Goal: Information Seeking & Learning: Learn about a topic

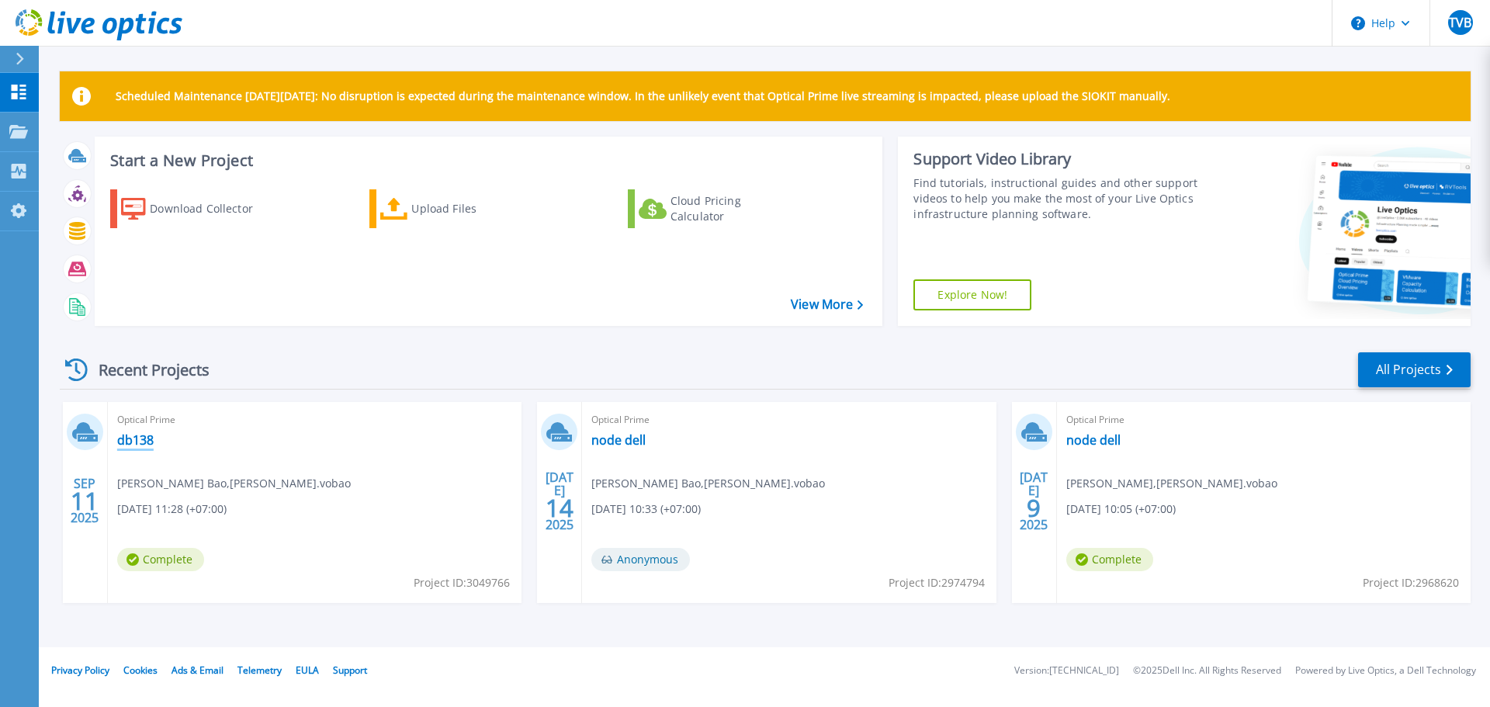
click at [133, 440] on link "db138" at bounding box center [135, 440] width 36 height 16
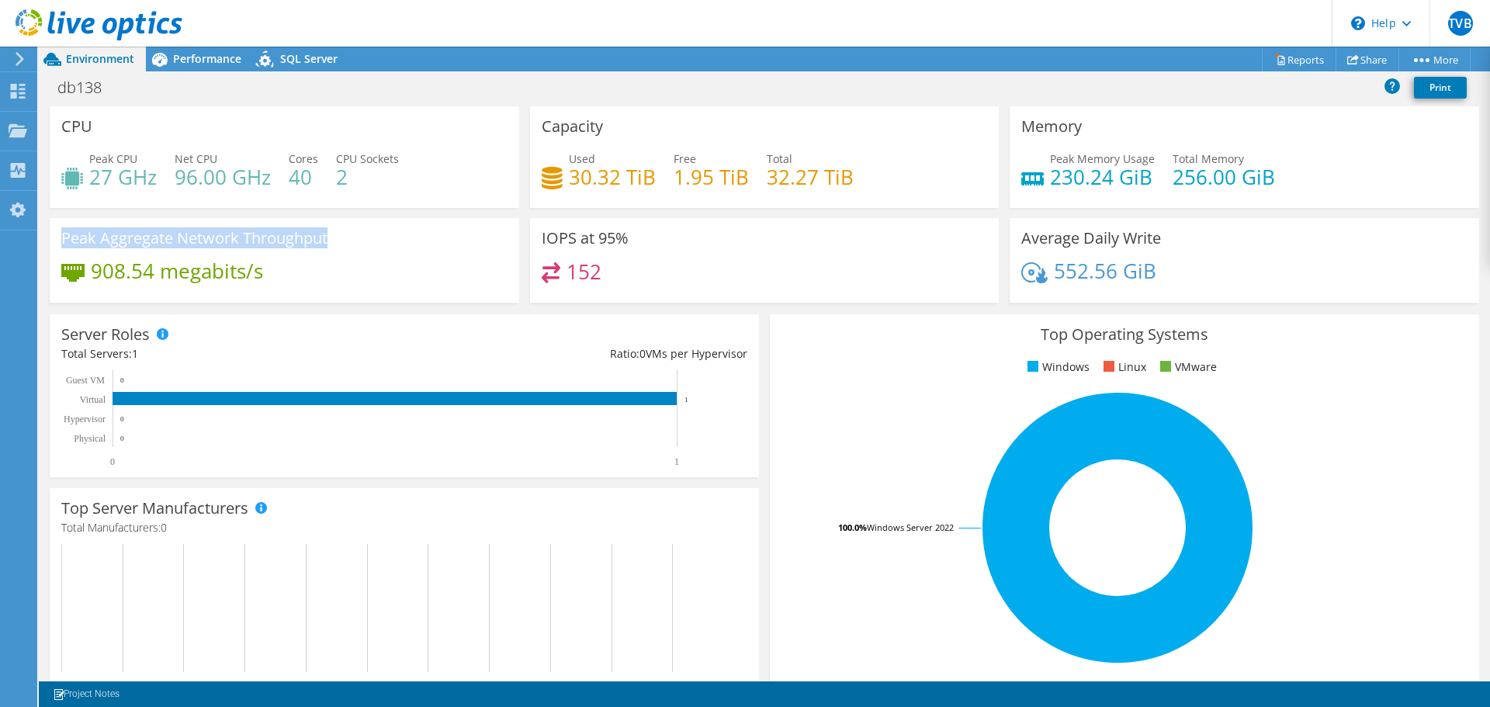
drag, startPoint x: 63, startPoint y: 233, endPoint x: 344, endPoint y: 234, distance: 280.9
click at [344, 234] on div "Peak Aggregate Network Throughput 908.54 megabits/s" at bounding box center [285, 260] width 470 height 85
click at [395, 255] on div "Peak Aggregate Network Throughput 908.54 megabits/s" at bounding box center [285, 260] width 470 height 85
drag, startPoint x: 537, startPoint y: 237, endPoint x: 581, endPoint y: 237, distance: 44.2
click at [543, 237] on h3 "IOPS at 95%" at bounding box center [585, 238] width 87 height 17
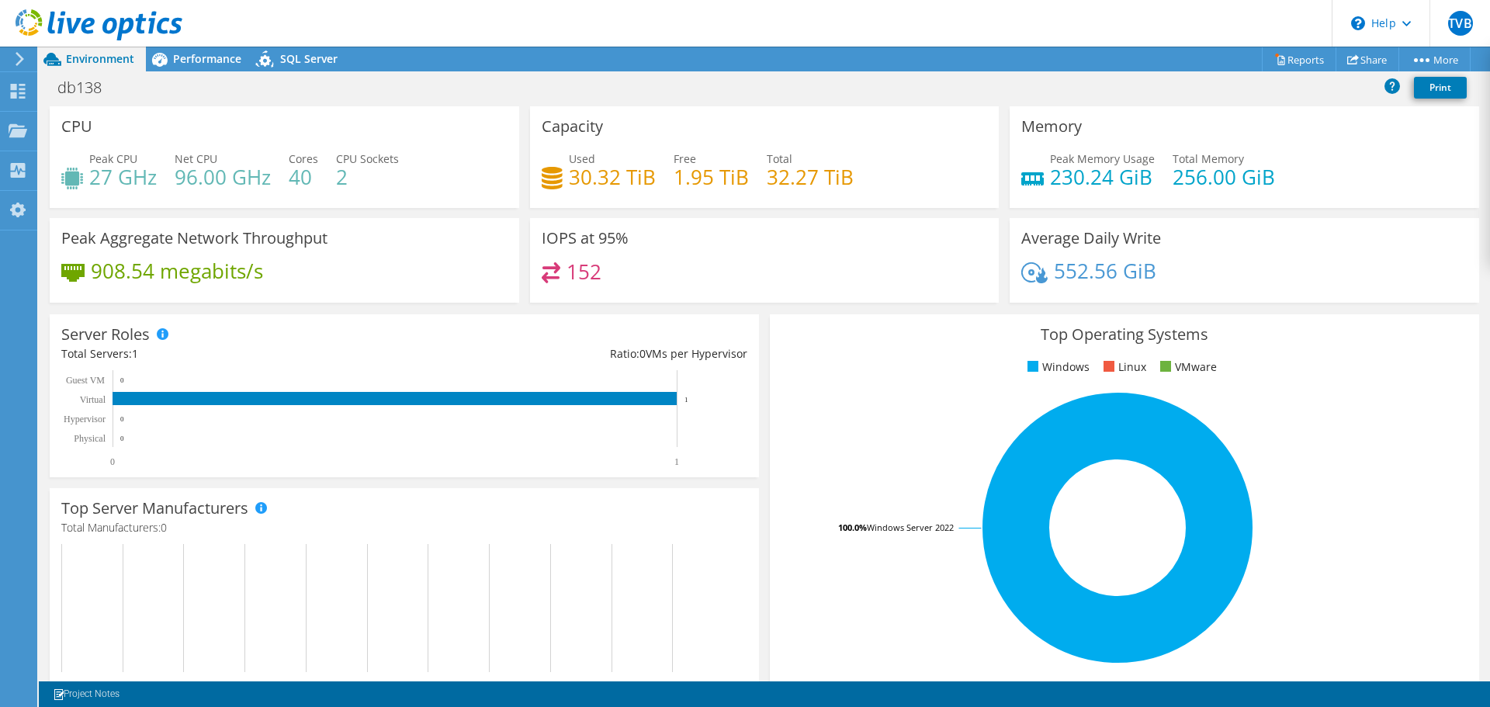
click at [762, 238] on div "IOPS at 95% 152" at bounding box center [765, 260] width 470 height 85
click at [185, 59] on span "Performance" at bounding box center [207, 58] width 68 height 15
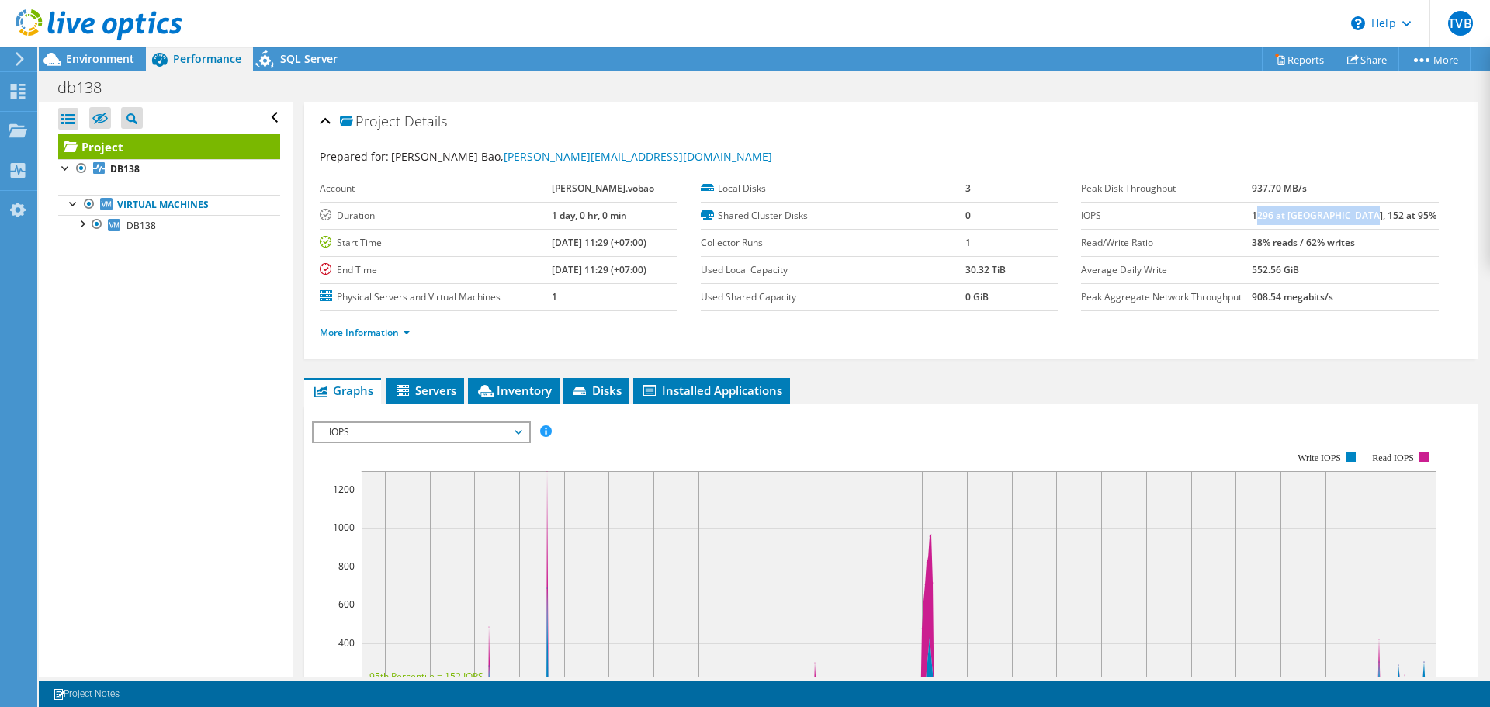
drag, startPoint x: 1290, startPoint y: 217, endPoint x: 1408, endPoint y: 217, distance: 118.0
click at [1408, 217] on td "1296 at [GEOGRAPHIC_DATA], 152 at 95%" at bounding box center [1345, 215] width 187 height 27
click at [1427, 228] on div "Peak Disk Throughput 937.70 MB/s IOPS 1296 at [GEOGRAPHIC_DATA], 152 at 95% Rea…" at bounding box center [1271, 243] width 381 height 136
drag, startPoint x: 1274, startPoint y: 218, endPoint x: 1416, endPoint y: 220, distance: 141.3
click at [1416, 220] on tr "IOPS 1296 at [GEOGRAPHIC_DATA], 152 at 95%" at bounding box center [1260, 215] width 358 height 27
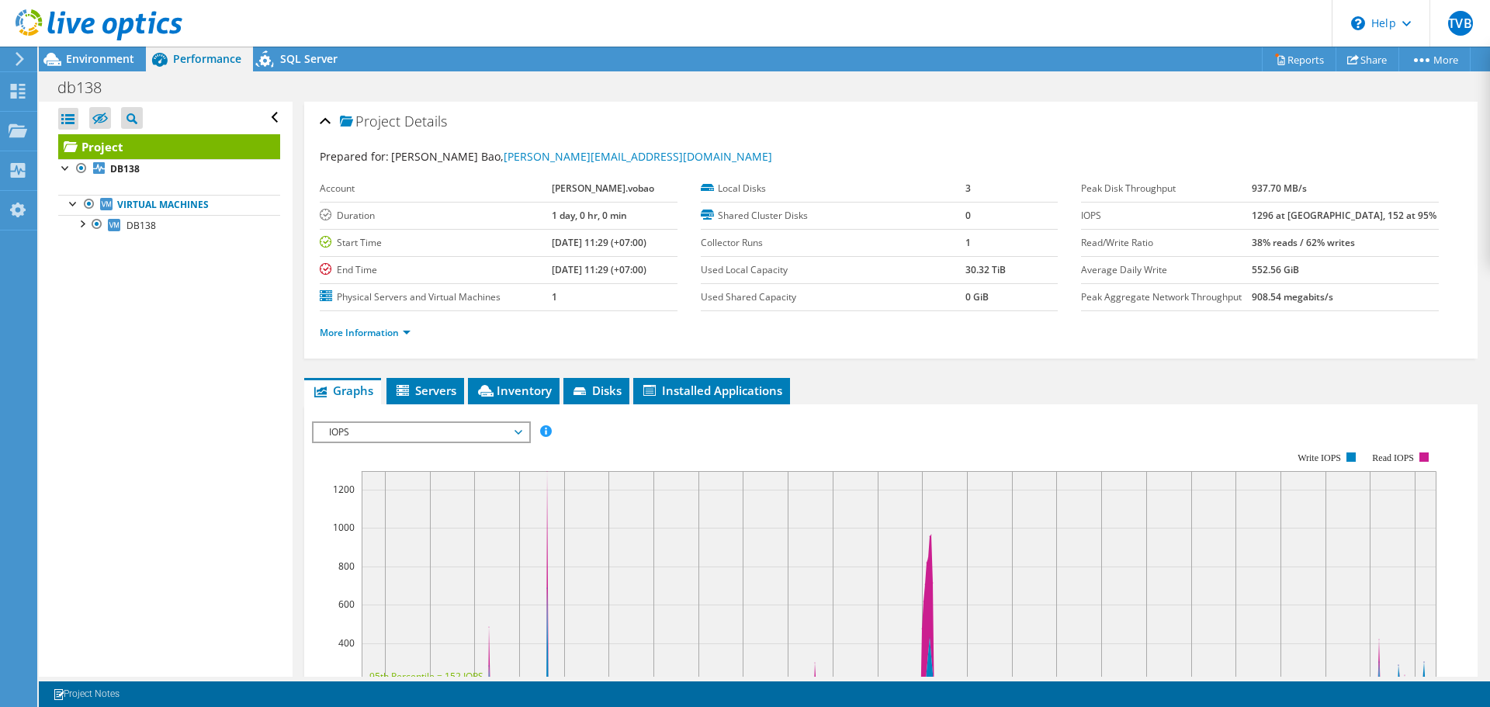
click at [1445, 241] on div "Peak Disk Throughput 937.70 MB/s IOPS 1296 at [GEOGRAPHIC_DATA], 152 at 95% Rea…" at bounding box center [1271, 243] width 381 height 136
click at [168, 224] on link "DB138" at bounding box center [169, 225] width 222 height 20
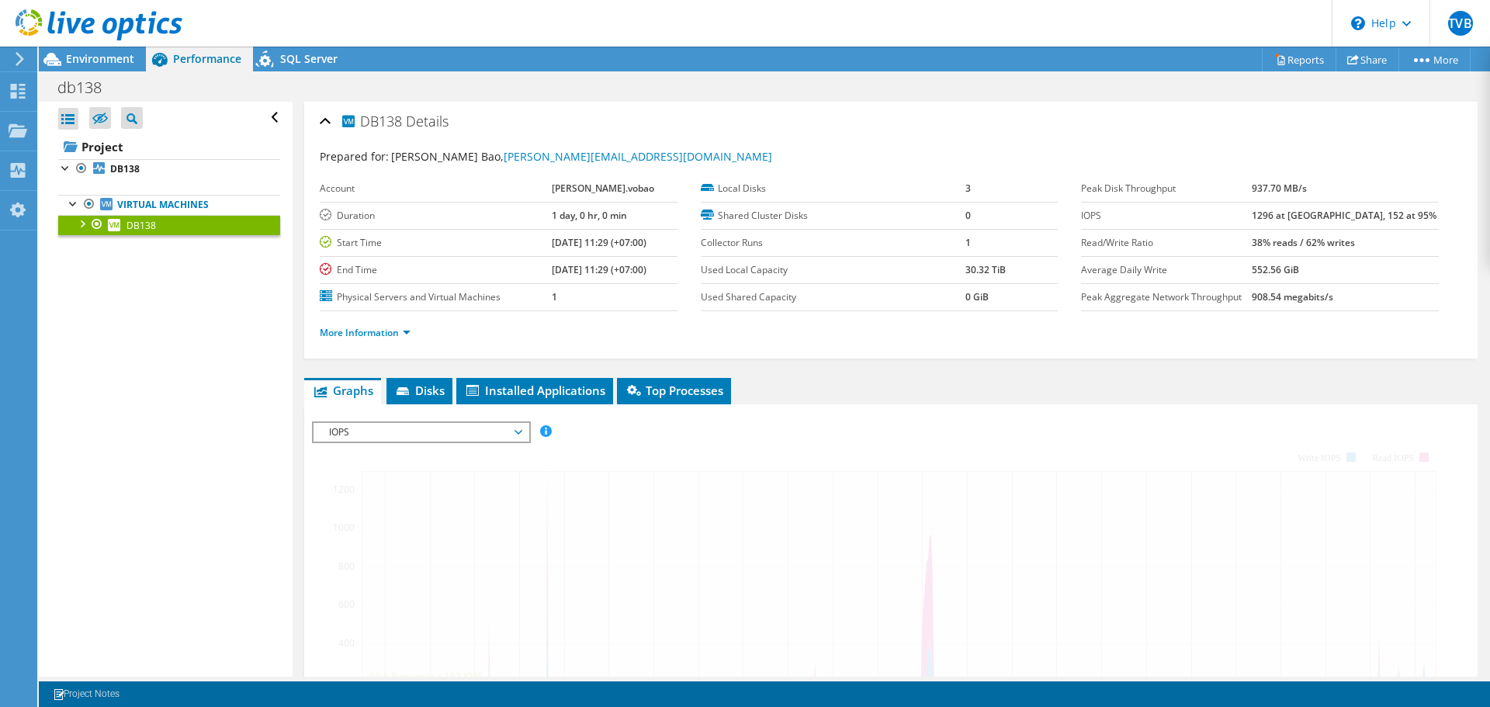
click at [168, 224] on link "DB138" at bounding box center [169, 225] width 222 height 20
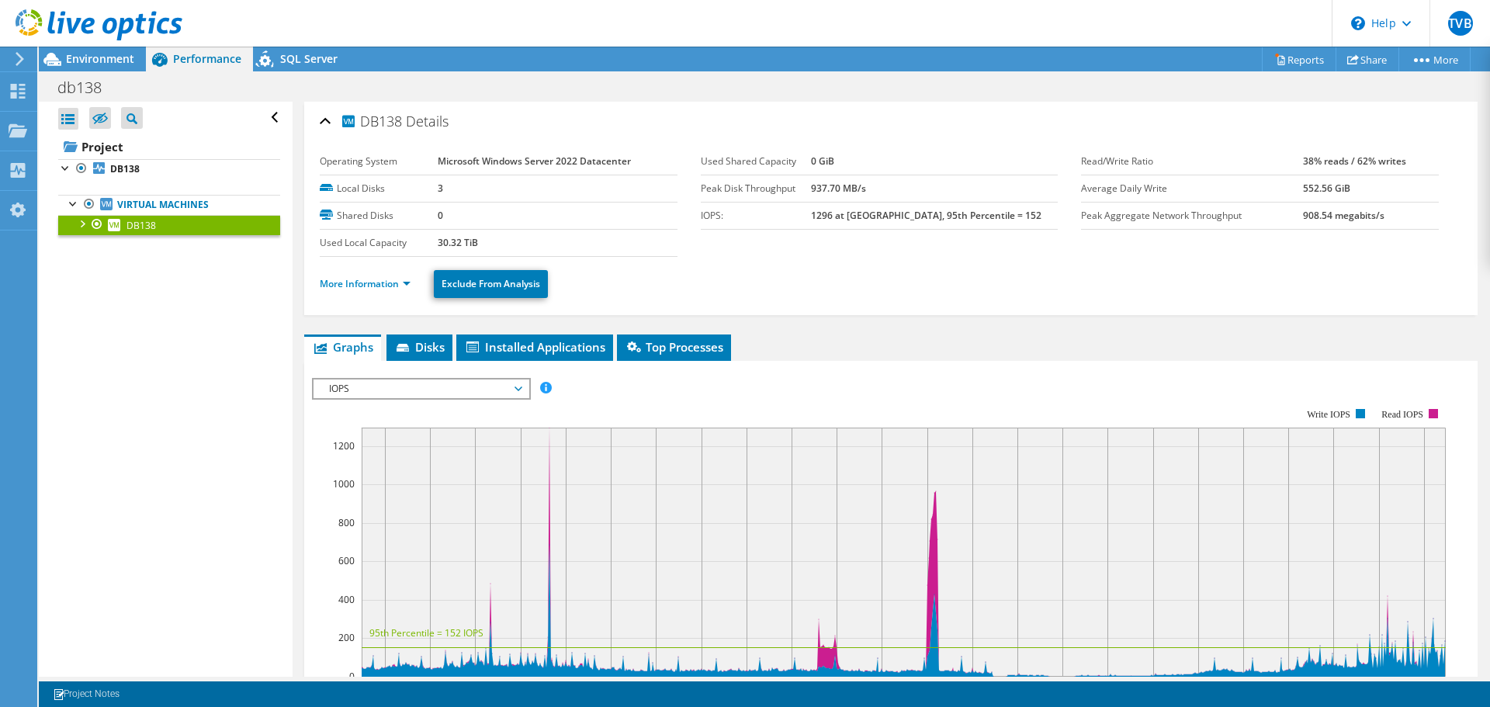
click at [504, 388] on span "IOPS" at bounding box center [420, 388] width 199 height 19
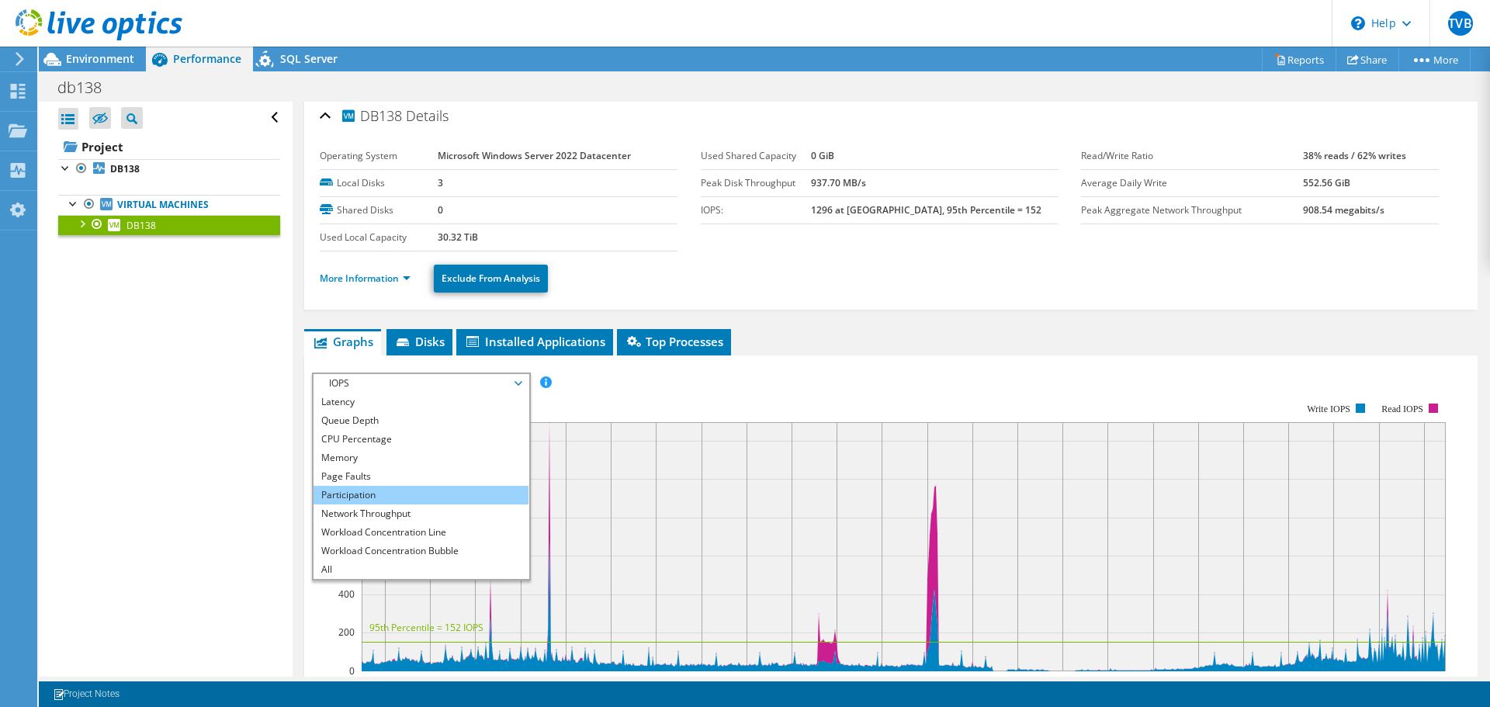
scroll to position [6, 0]
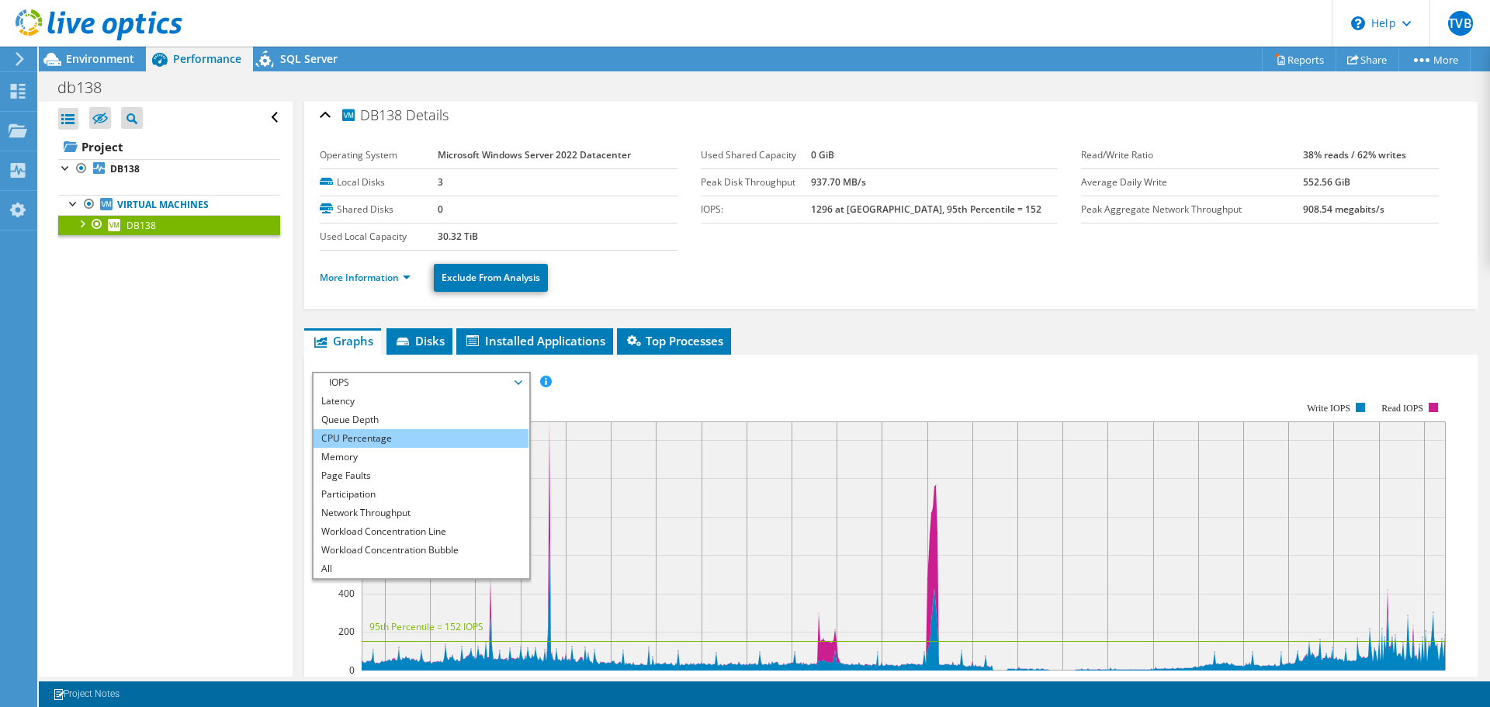
click at [428, 440] on li "CPU Percentage" at bounding box center [421, 438] width 215 height 19
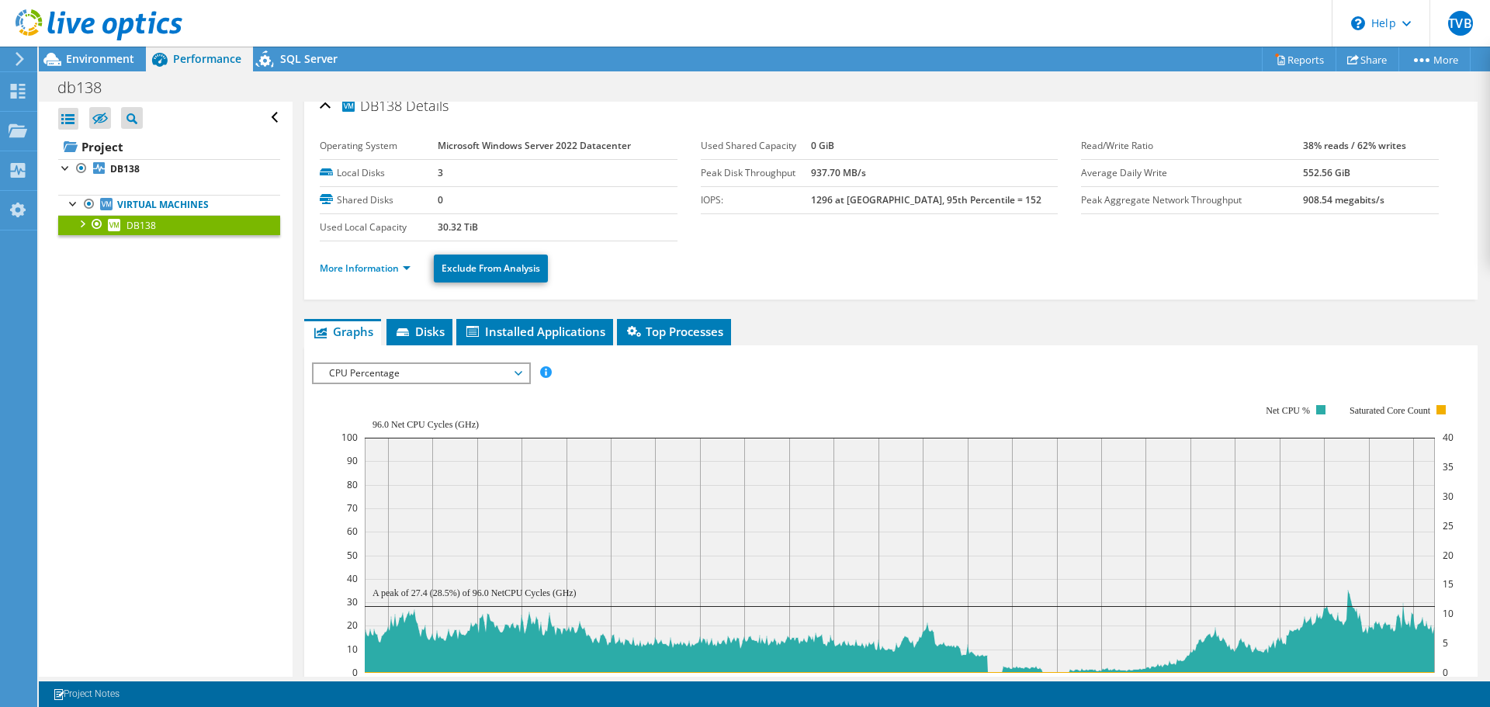
scroll to position [0, 0]
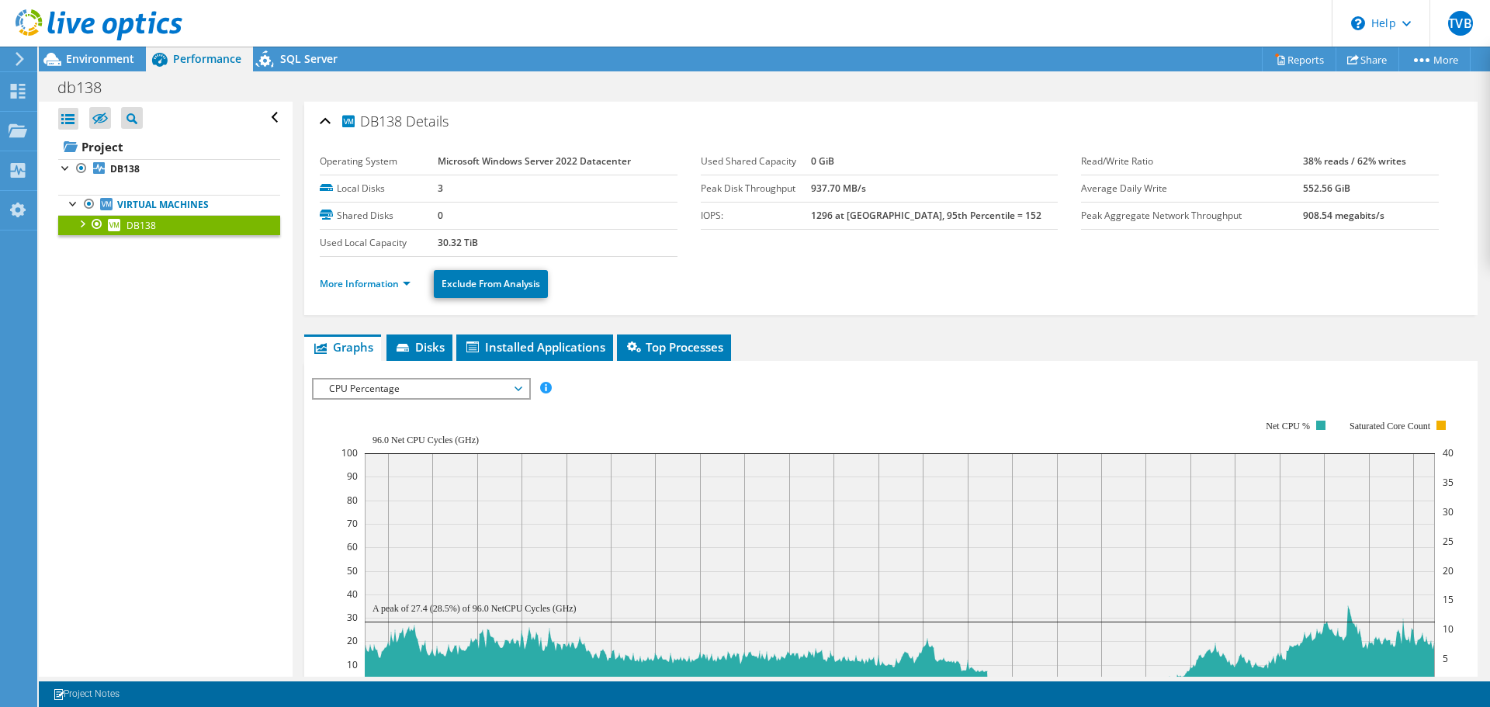
click at [1329, 217] on b "908.54 megabits/s" at bounding box center [1343, 215] width 81 height 13
click at [1142, 279] on ul "More Information Exclude From Analysis" at bounding box center [891, 282] width 1142 height 32
click at [930, 216] on b "1296 at [GEOGRAPHIC_DATA], 95th Percentile = 152" at bounding box center [926, 215] width 230 height 13
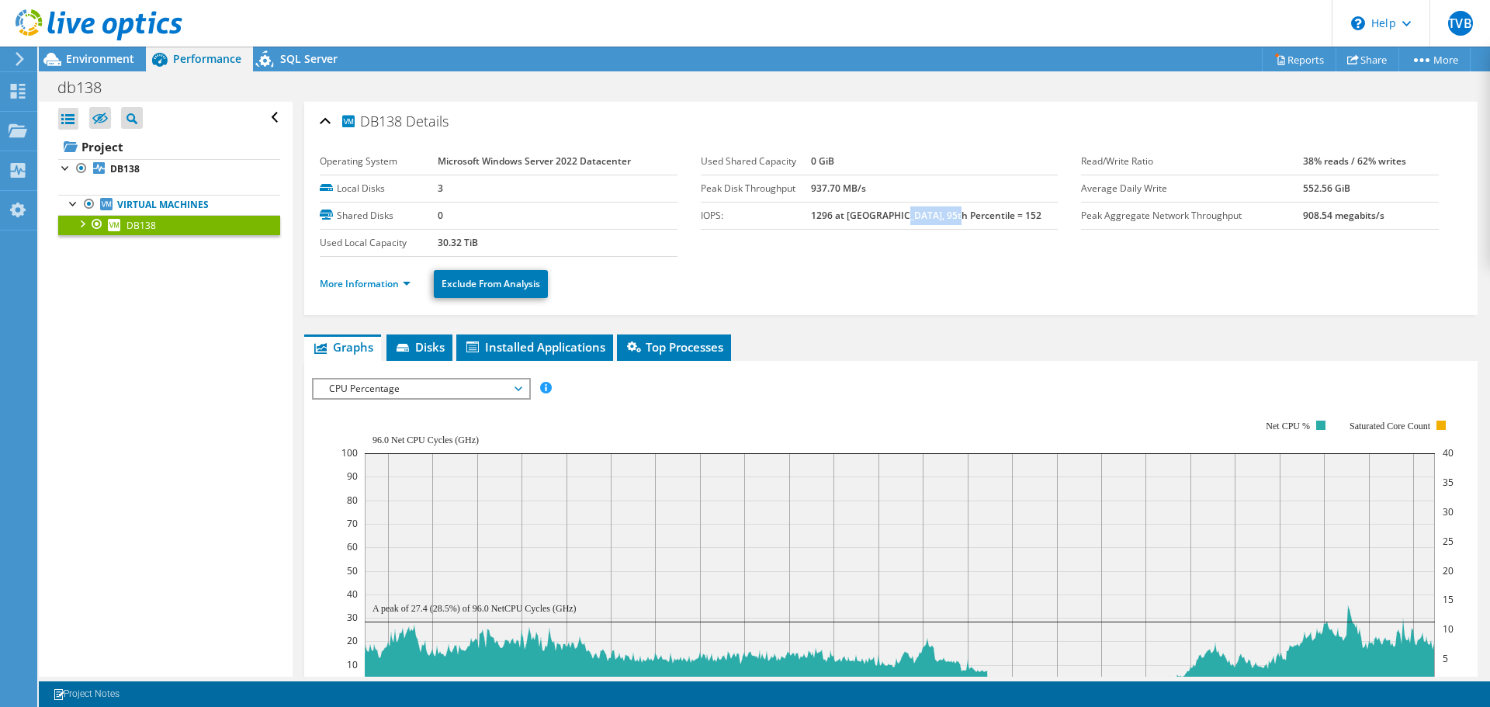
click at [930, 216] on b "1296 at [GEOGRAPHIC_DATA], 95th Percentile = 152" at bounding box center [926, 215] width 230 height 13
click at [1118, 257] on div "More Information Exclude From Analysis" at bounding box center [891, 284] width 1142 height 54
drag, startPoint x: 836, startPoint y: 213, endPoint x: 1002, endPoint y: 223, distance: 166.3
click at [1002, 223] on tr "IOPS: 1296 at [GEOGRAPHIC_DATA], 95th Percentile = 152" at bounding box center [880, 215] width 358 height 27
click at [1027, 257] on div "More Information Exclude From Analysis" at bounding box center [891, 284] width 1142 height 54
